Goal: Information Seeking & Learning: Learn about a topic

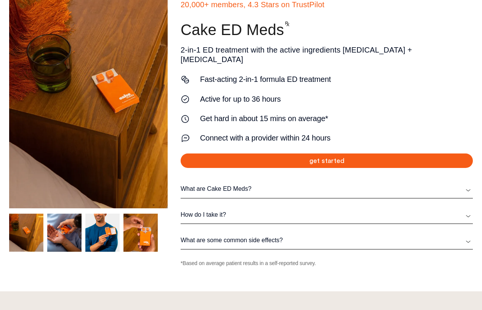
scroll to position [102, 0]
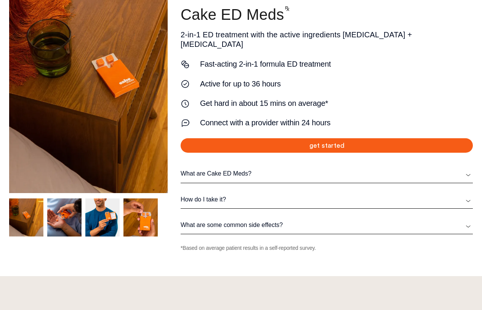
click at [426, 171] on link "What are Cake ED Meds?" at bounding box center [327, 174] width 292 height 8
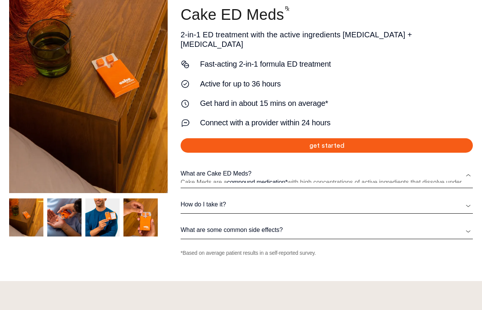
click at [426, 171] on link "What are Cake ED Meds?" at bounding box center [327, 174] width 292 height 8
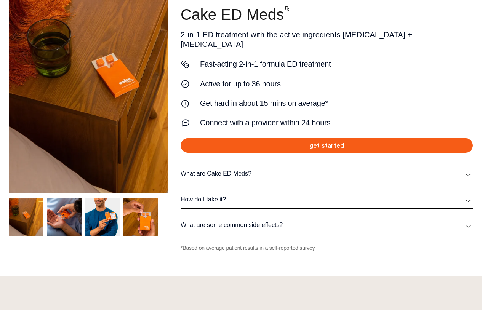
click at [427, 170] on link "What are Cake ED Meds?" at bounding box center [327, 174] width 292 height 8
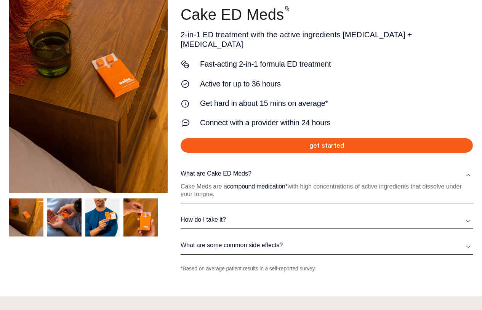
click at [425, 170] on link "What are Cake ED Meds?" at bounding box center [327, 174] width 292 height 8
click at [453, 171] on div "20,000+ members, 4.3 Stars on TrustPilot Cake ED Meds 2-in-1 ED treatment with …" at bounding box center [241, 126] width 464 height 292
drag, startPoint x: 425, startPoint y: 170, endPoint x: 442, endPoint y: 183, distance: 21.1
click at [426, 171] on link "What are Cake ED Meds?" at bounding box center [327, 174] width 292 height 8
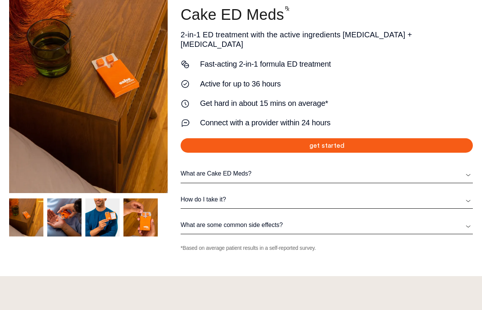
click at [427, 198] on link "How do I take it?" at bounding box center [327, 200] width 292 height 8
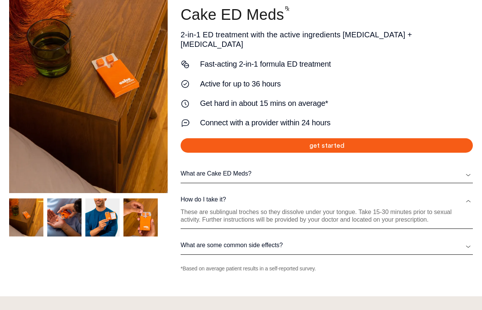
click at [425, 196] on link "How do I take it?" at bounding box center [327, 200] width 292 height 8
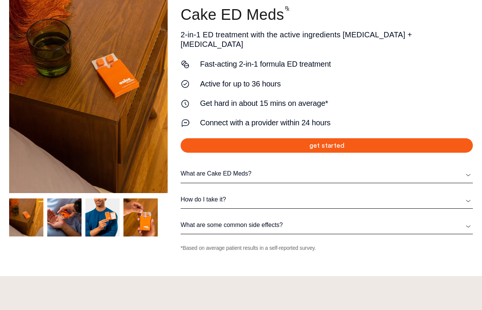
click at [426, 223] on link "What are some common side effects?" at bounding box center [327, 225] width 292 height 8
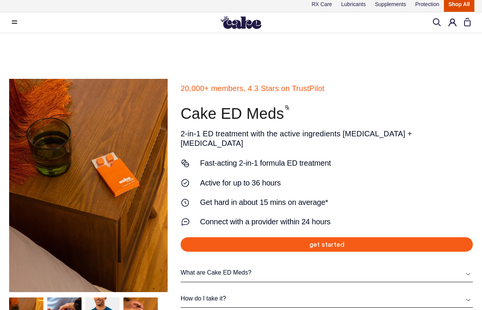
scroll to position [0, 0]
